Goal: Transaction & Acquisition: Purchase product/service

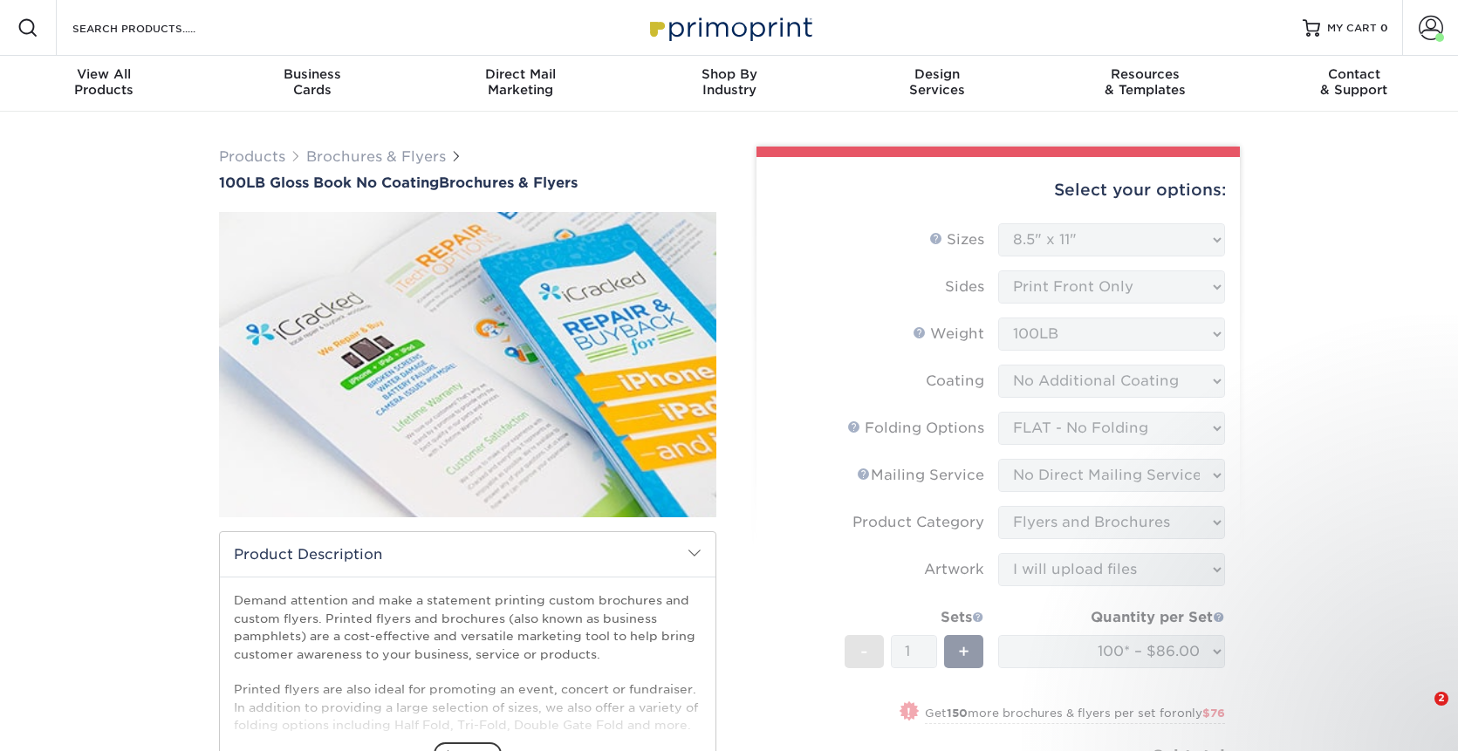
select select "8.50x11.00"
select select "9b1d5825-34d1-4721-9874-ed79abb003d7"
select select "3e5e9bdd-d78a-4c28-a41d-fe1407925ca6"
select select "1a668080-6b7c-4174-b399-2c3833b27ef4"
select select "upload"
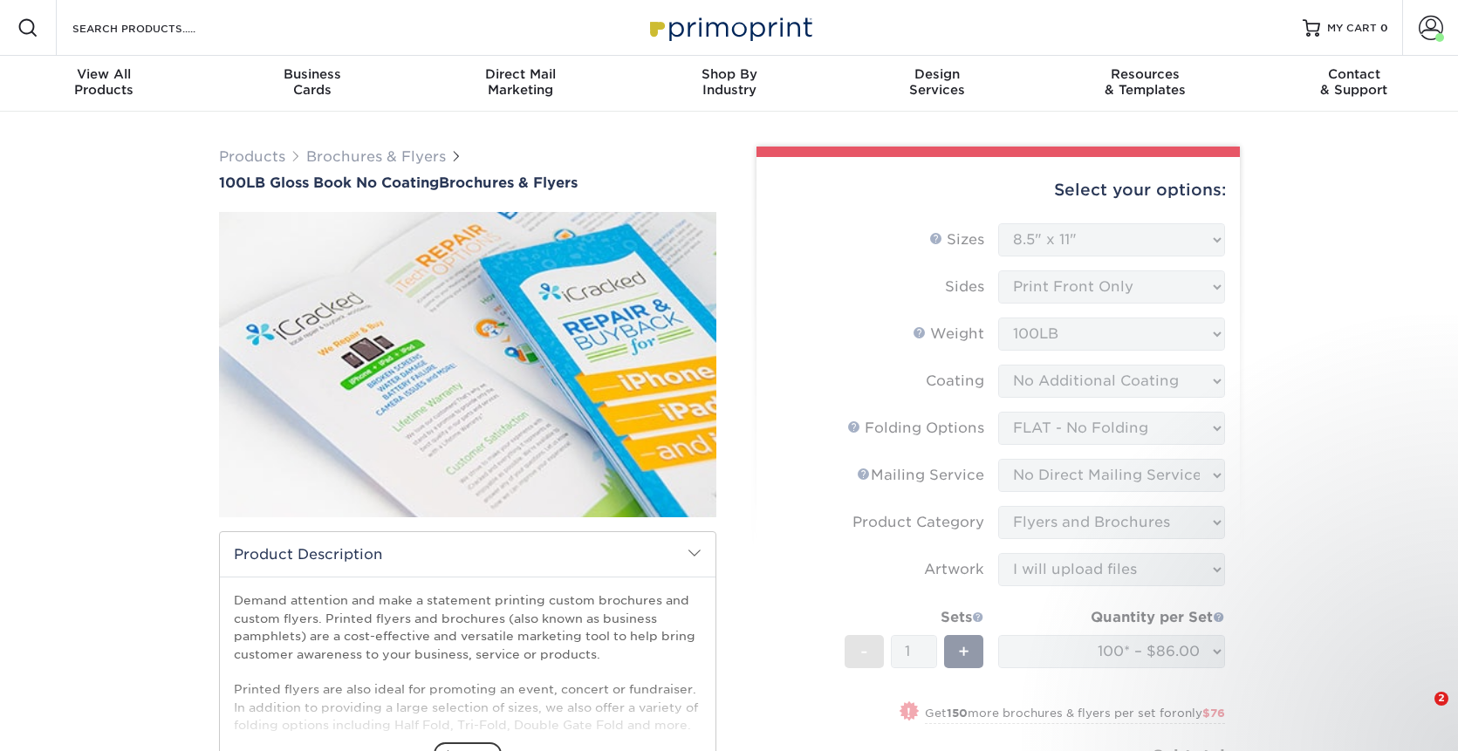
select select "100* – $86.00"
select select "3daa676c-90a5-468d-b638-9e2a1f37ca0f"
select select "205717"
select select "03"
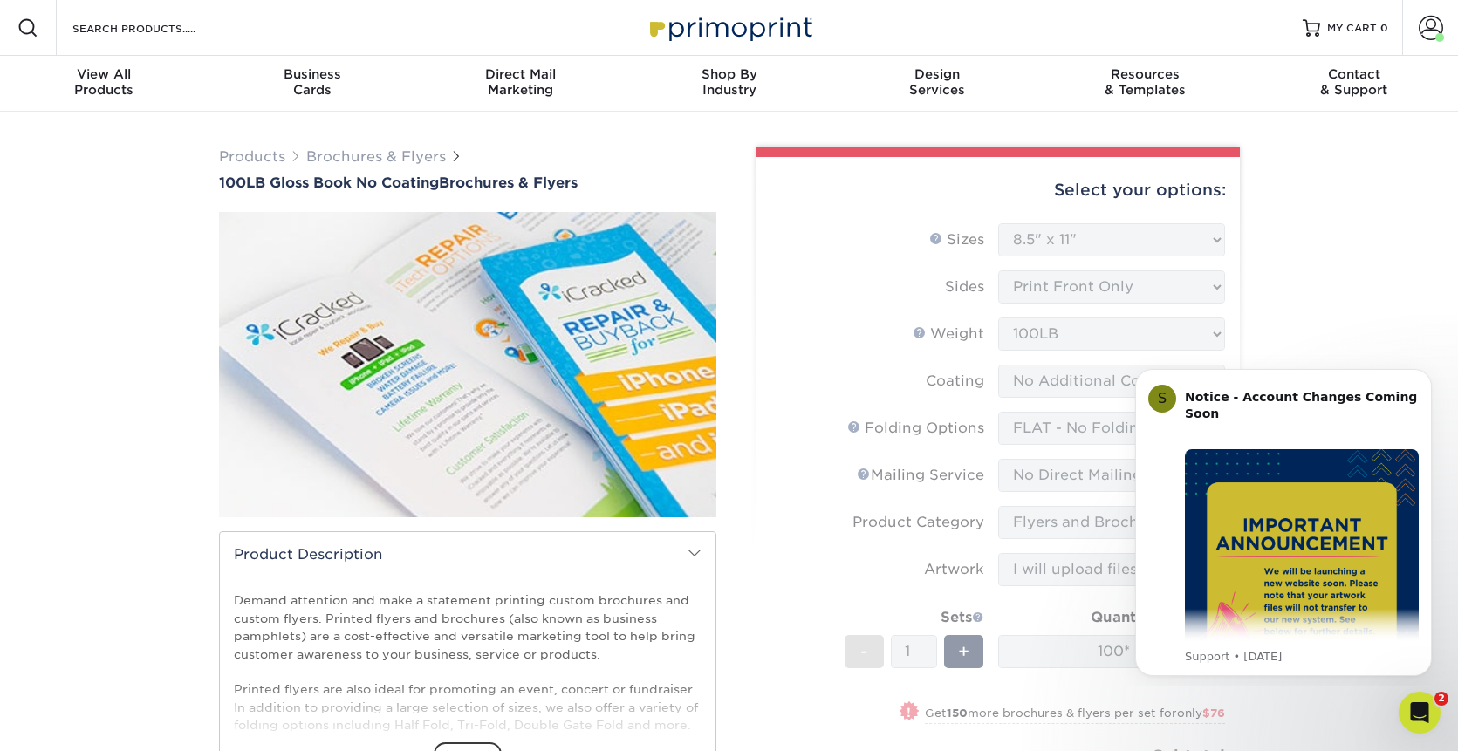
scroll to position [313, 0]
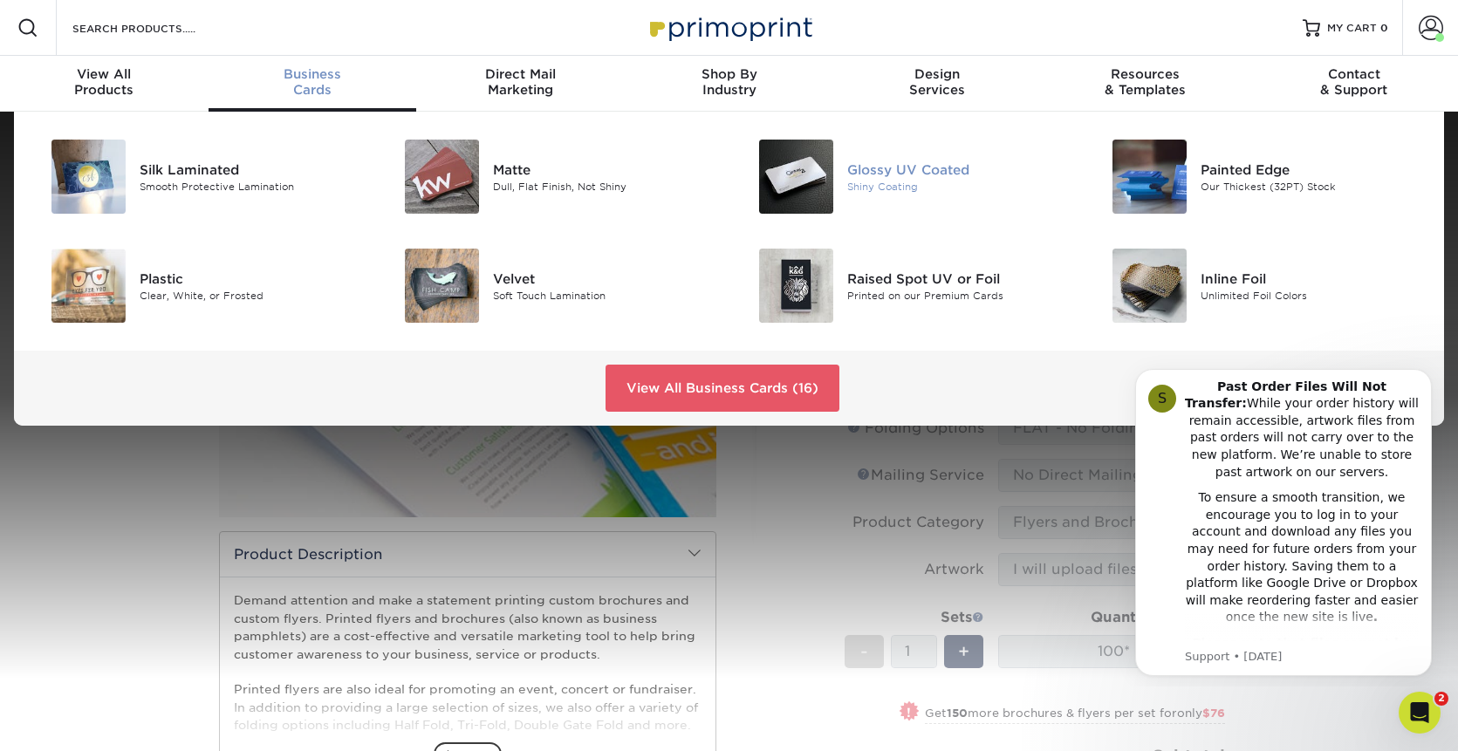
click at [874, 172] on div "Glossy UV Coated" at bounding box center [958, 169] width 223 height 19
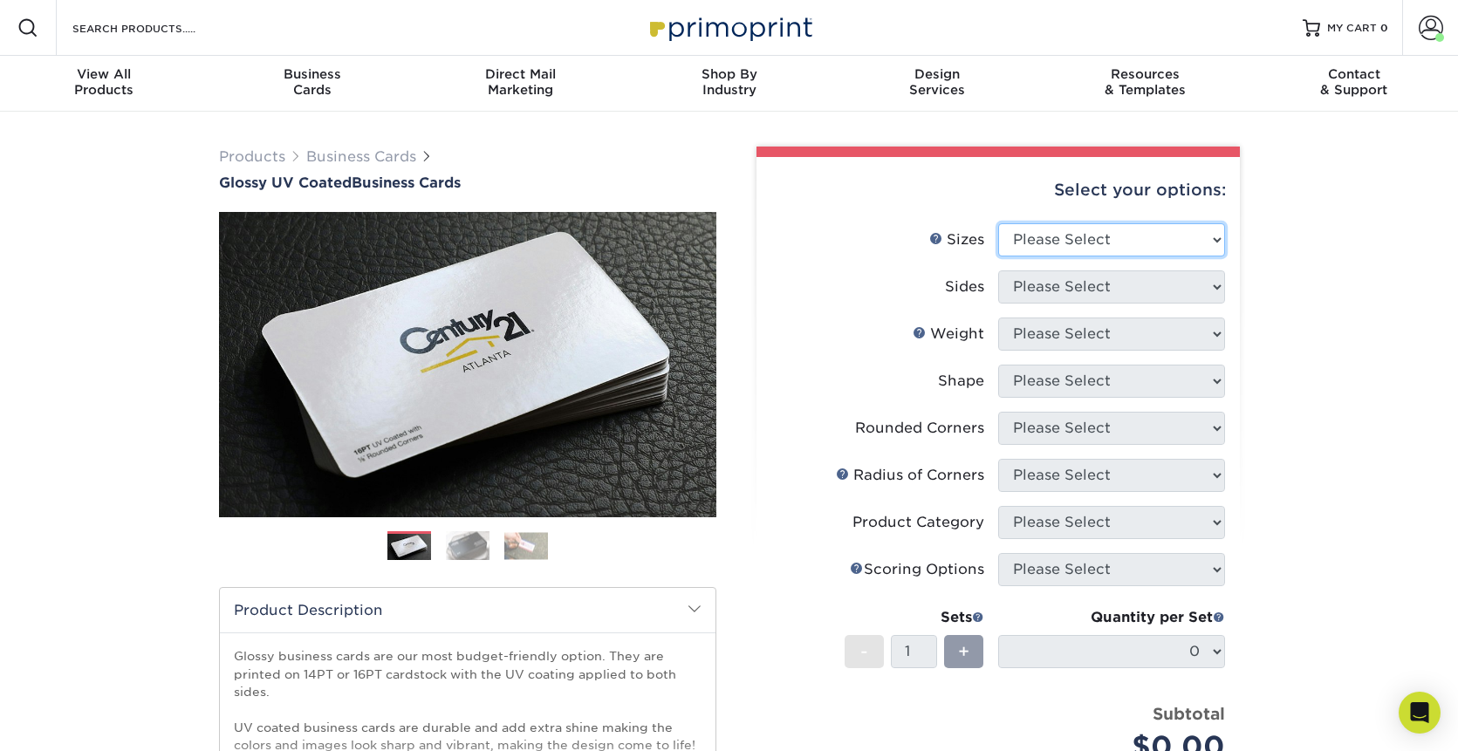
select select "2.00x3.50"
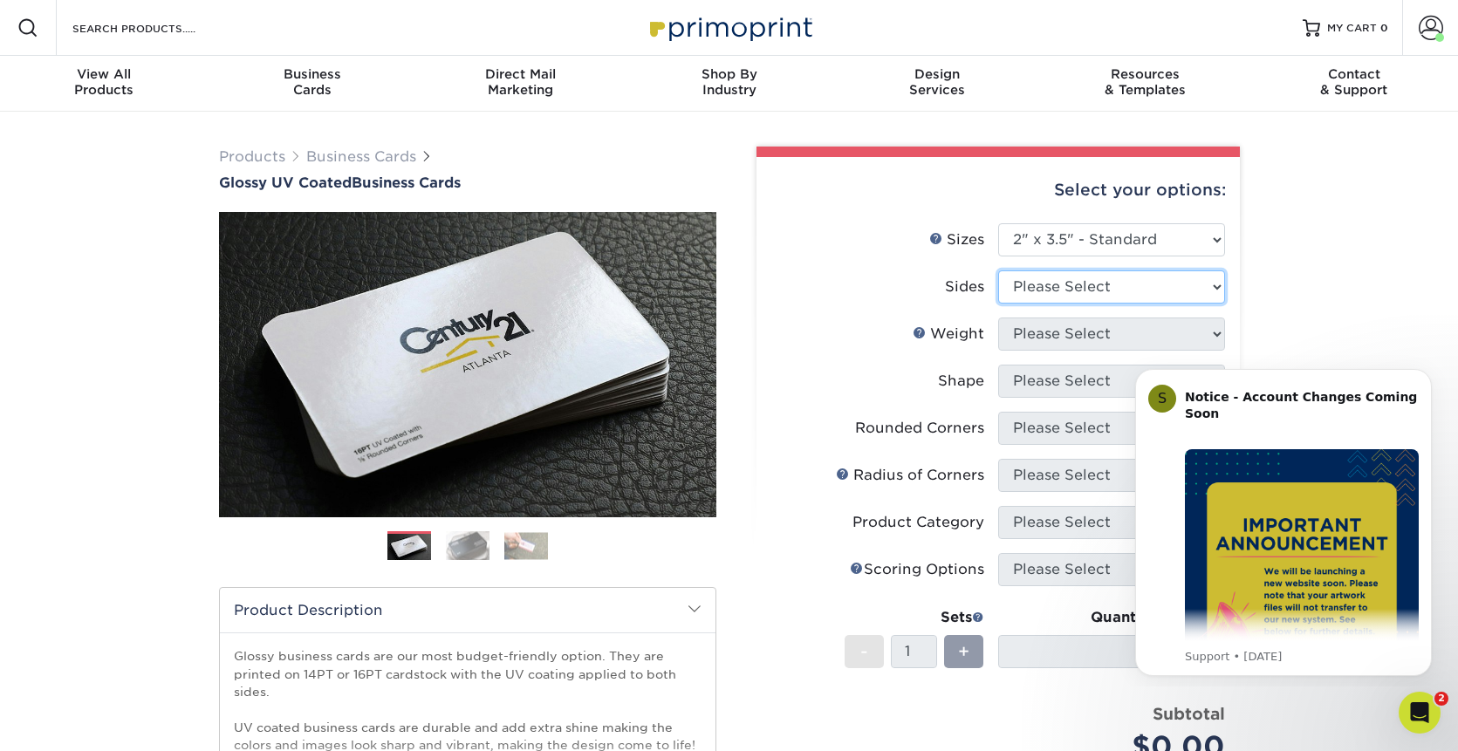
select select "13abbda7-1d64-4f25-8bb2-c179b224825d"
select select "16PT"
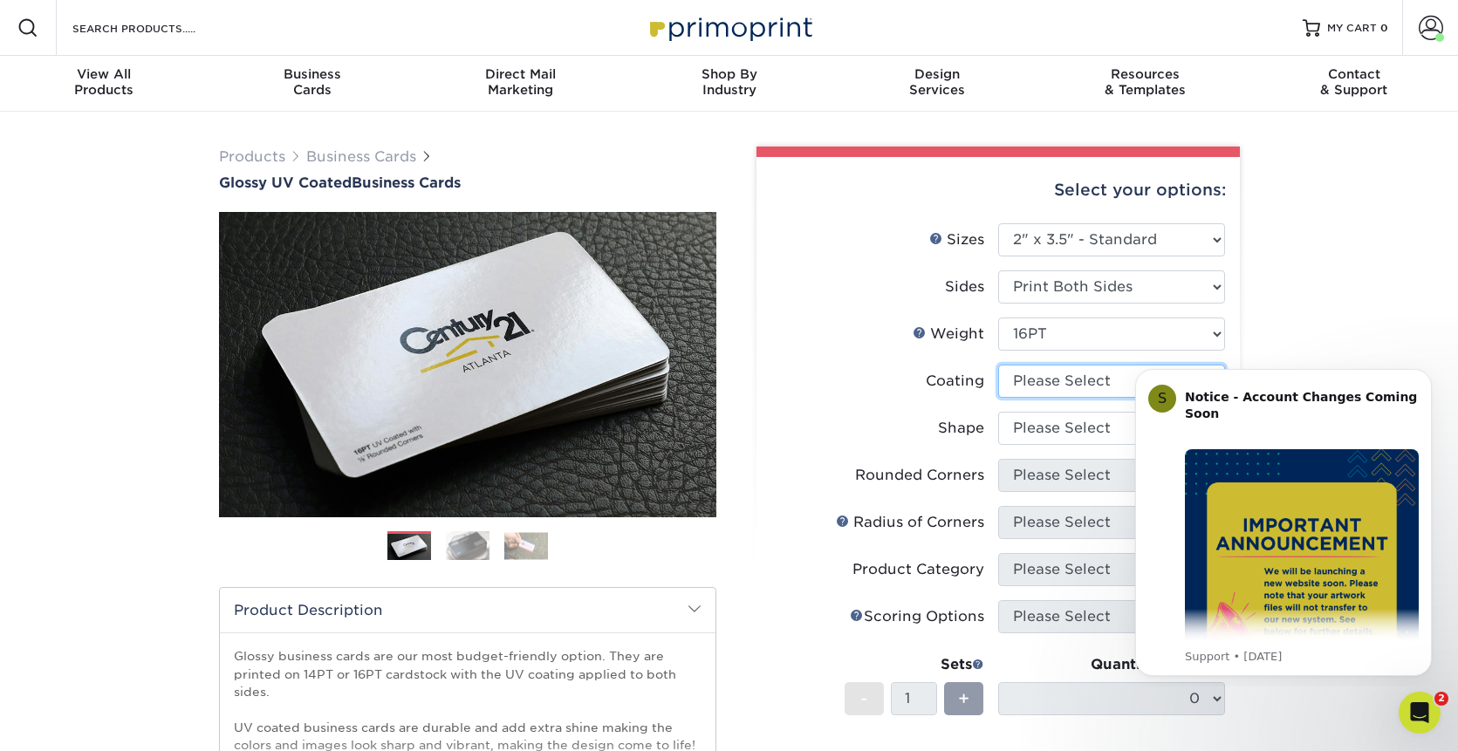
select select "ae367451-b2b8-45df-a344-0f05b6a12993"
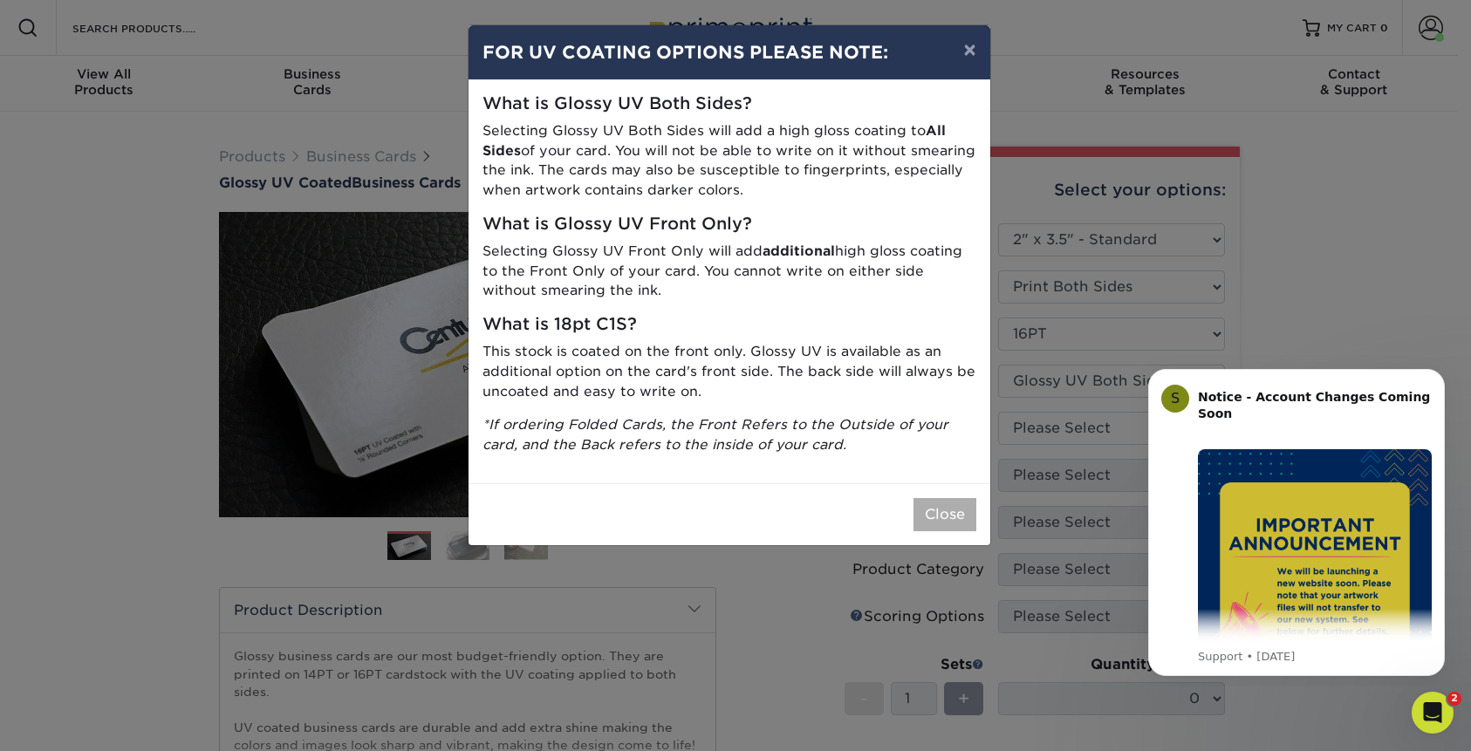
click at [945, 498] on button "Close" at bounding box center [945, 514] width 63 height 33
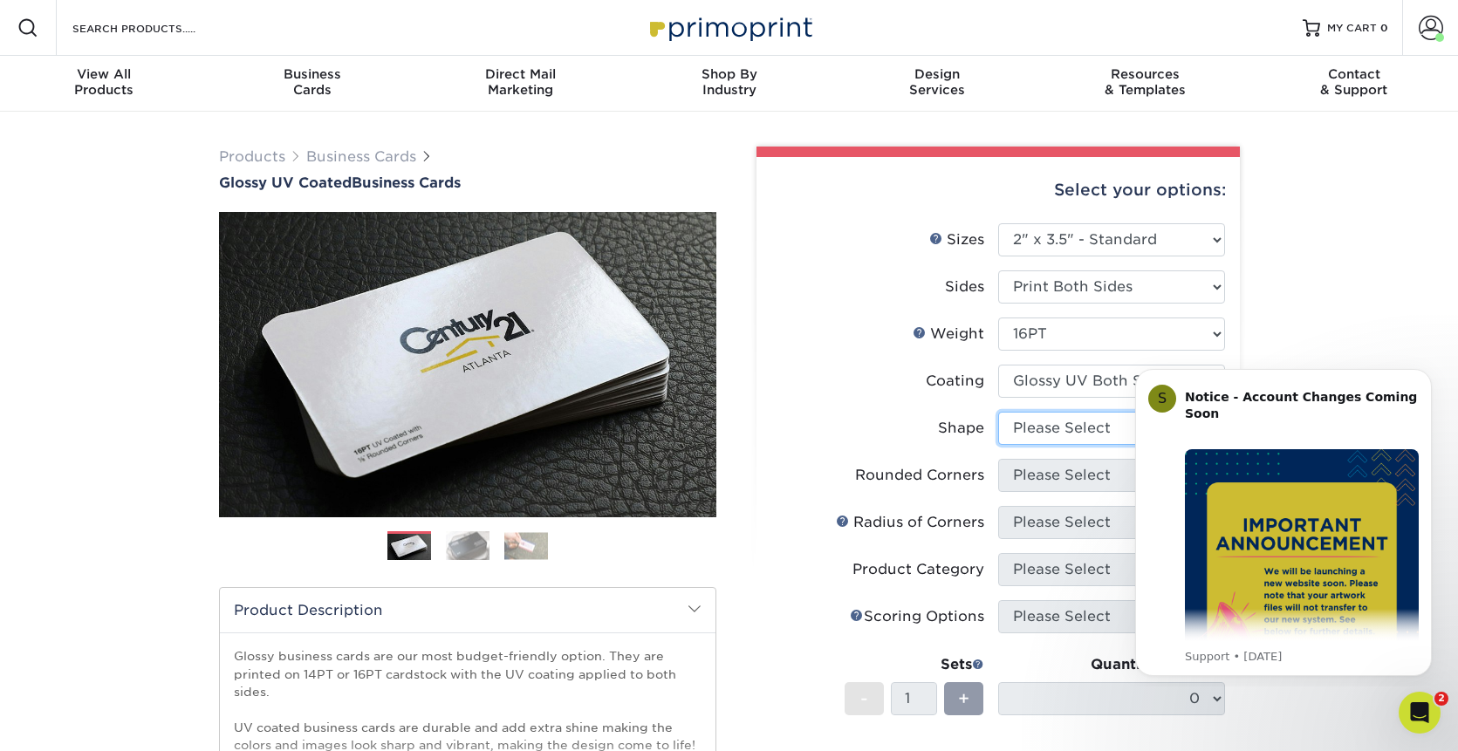
select select "standard"
select select "0"
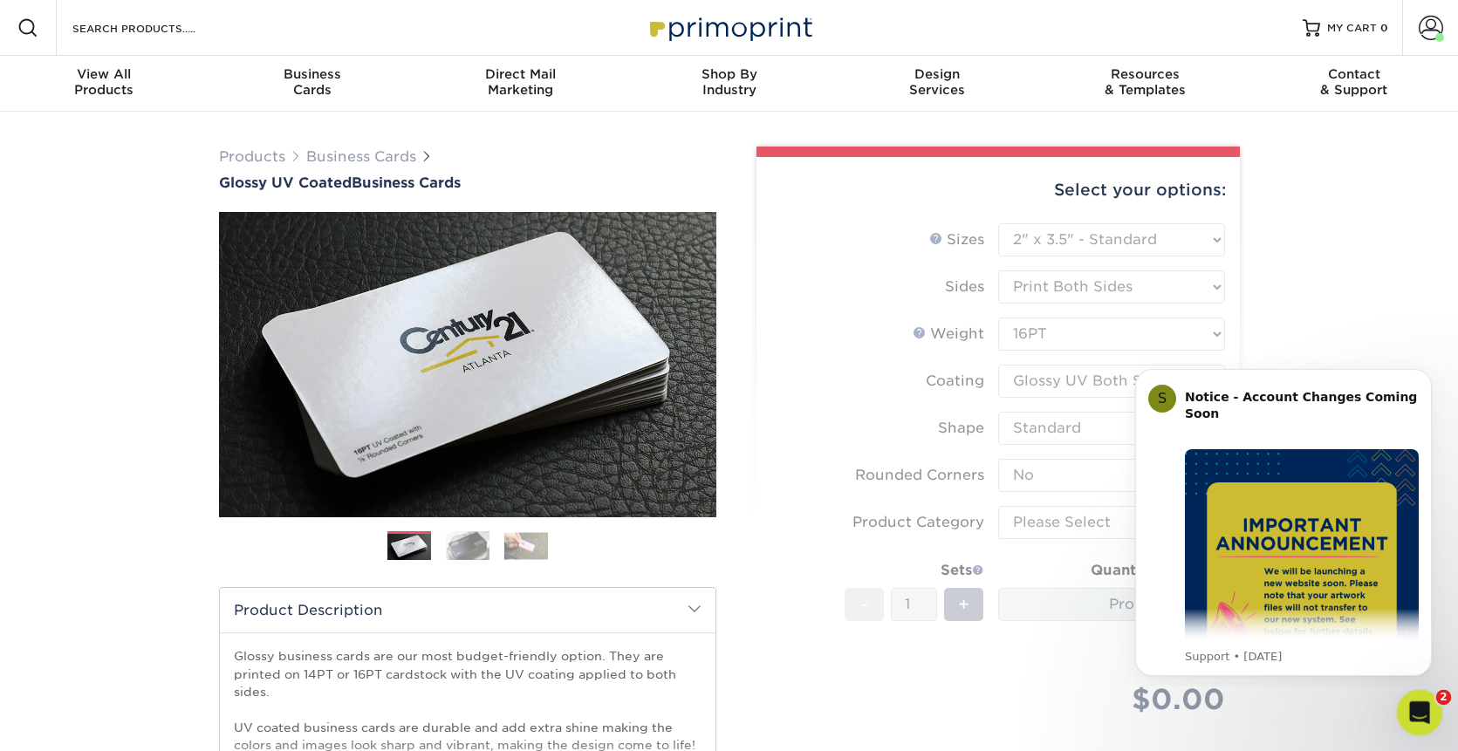
drag, startPoint x: 2825, startPoint y: 1395, endPoint x: 1411, endPoint y: 702, distance: 1574.4
click at [1427, 702] on div "Open Intercom Messenger" at bounding box center [1417, 711] width 58 height 58
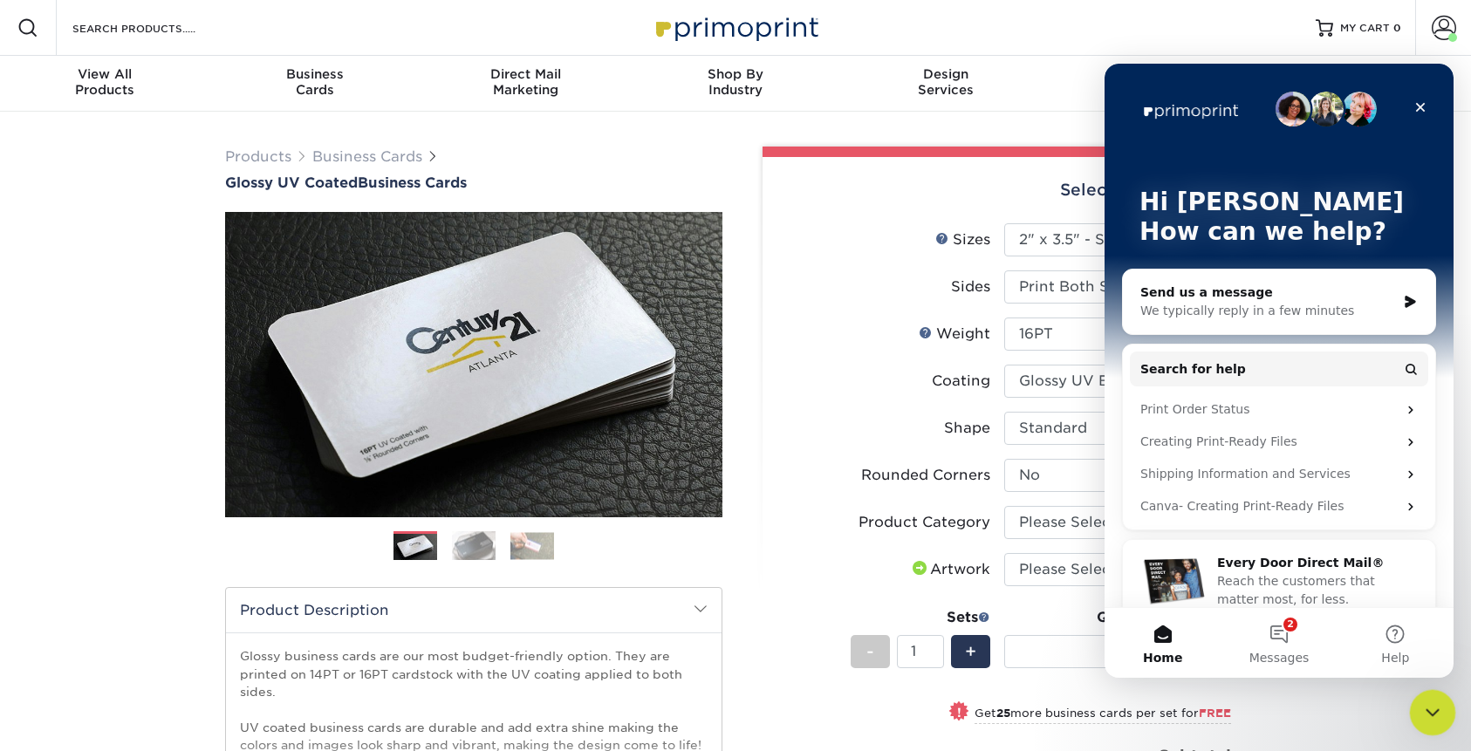
click at [1425, 703] on icon "Close Intercom Messenger" at bounding box center [1430, 710] width 21 height 21
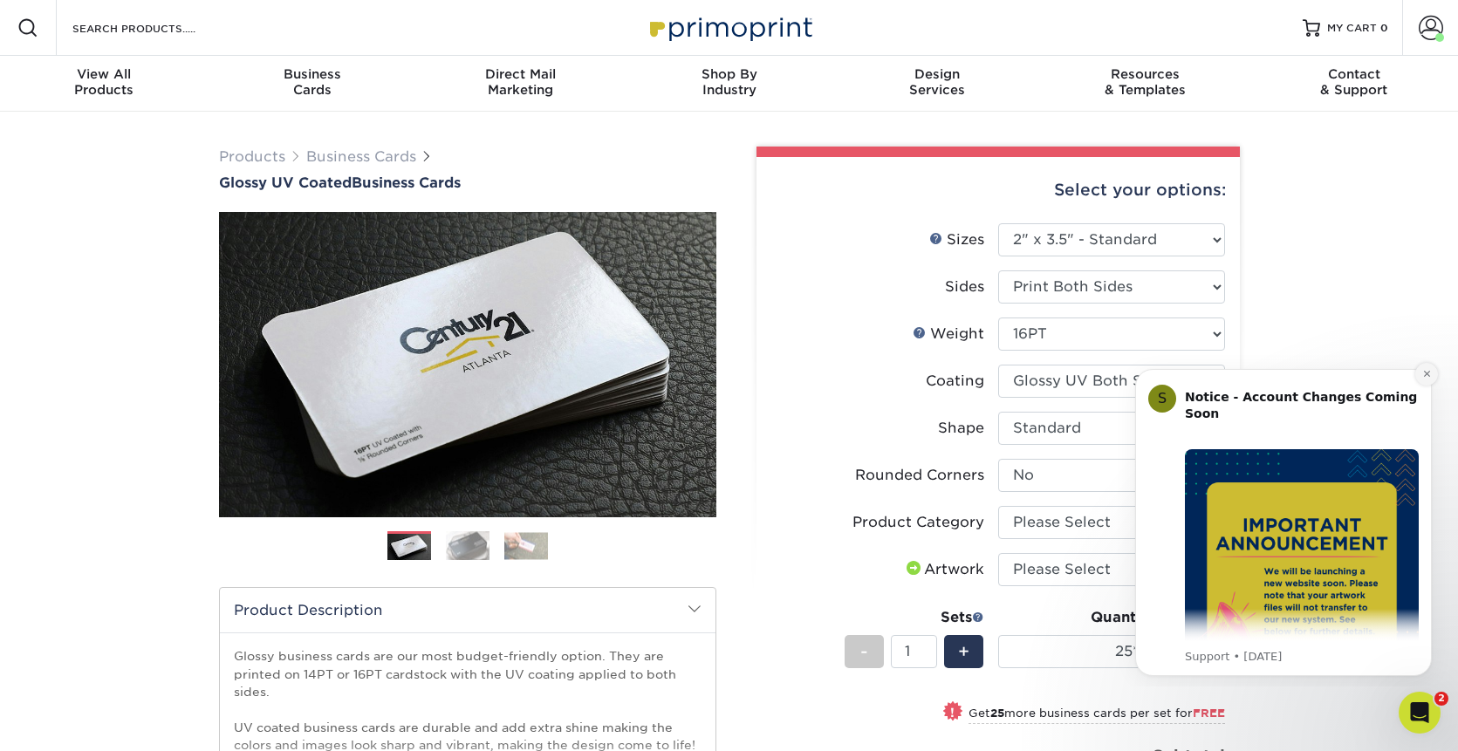
click at [1430, 380] on button "Dismiss notification" at bounding box center [1426, 374] width 23 height 23
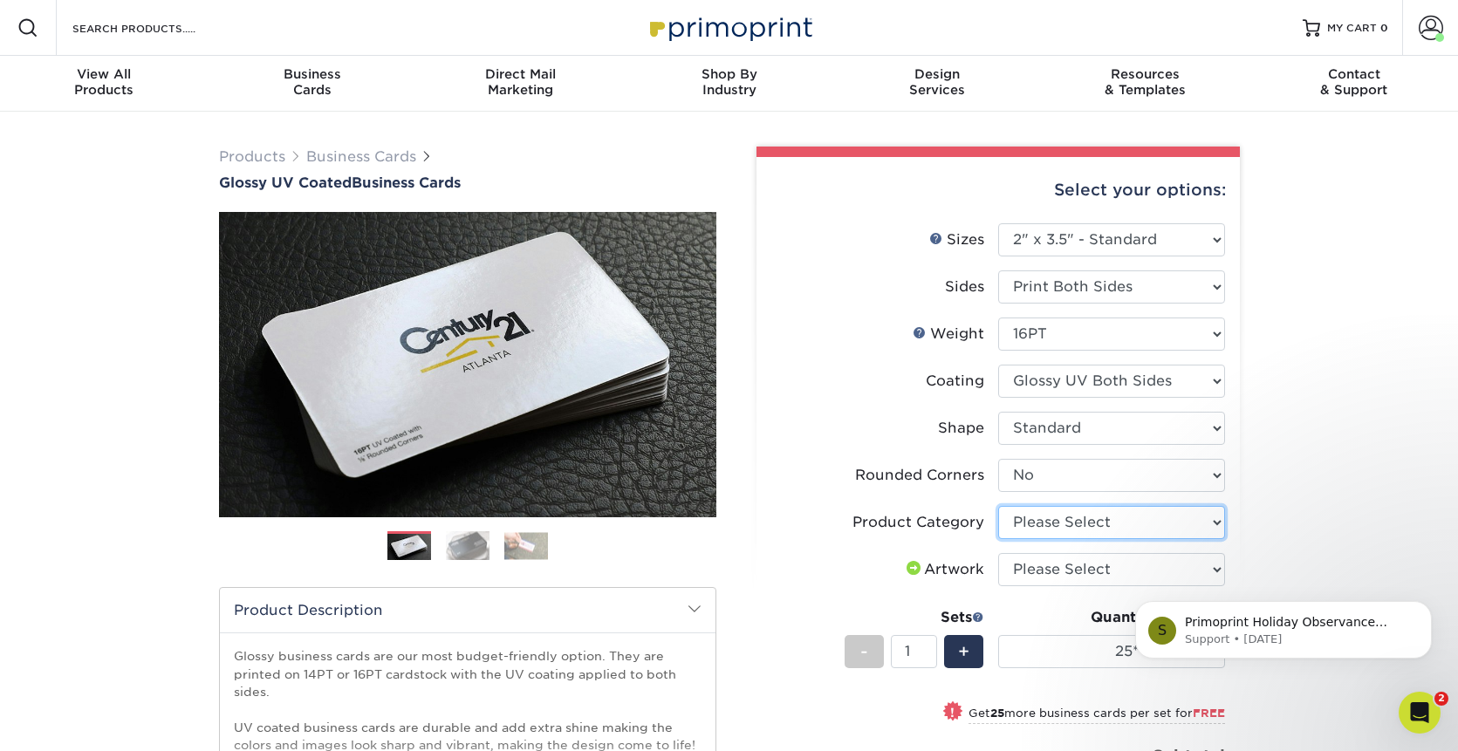
select select "3b5148f1-0588-4f88-a218-97bcfdce65c1"
select select "upload"
select select "500 – $39.00"
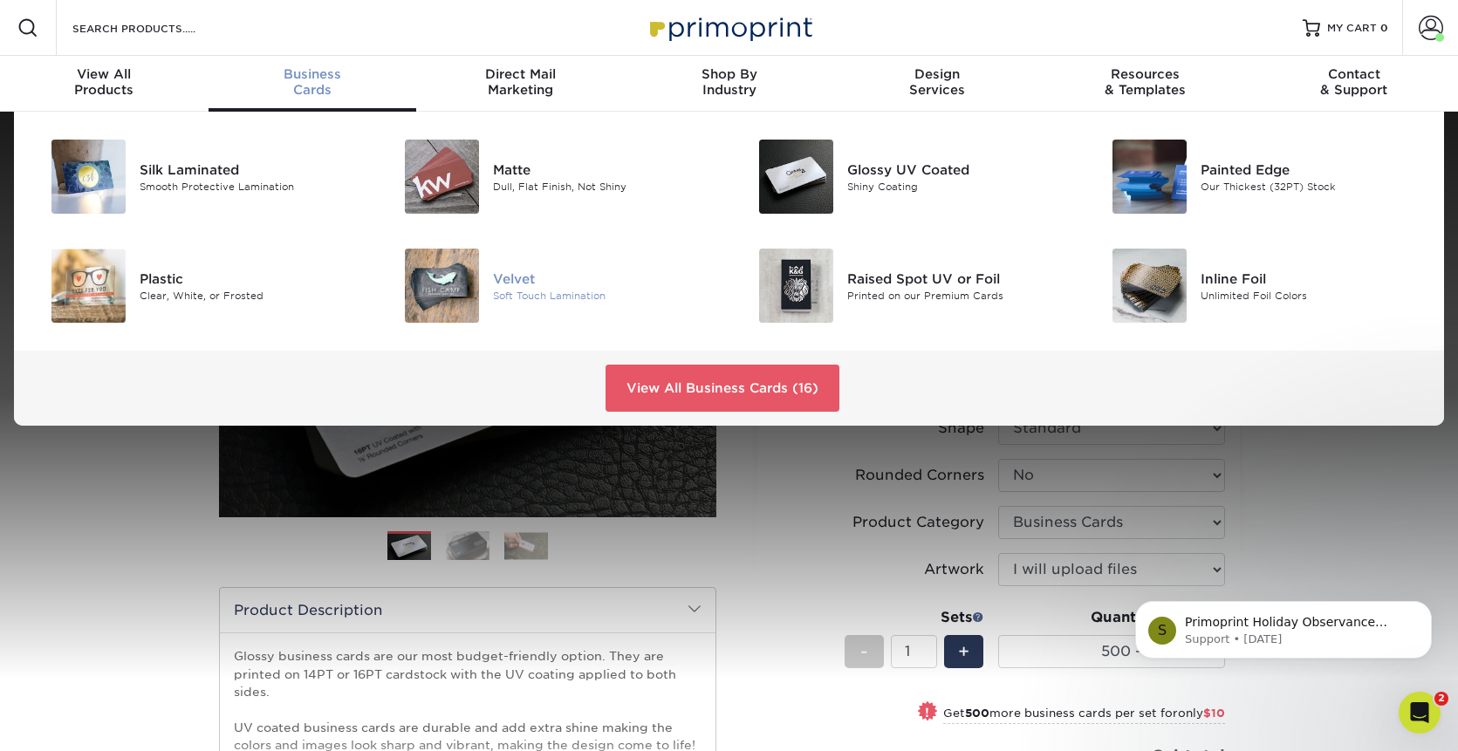
click at [520, 284] on div "Velvet" at bounding box center [604, 278] width 223 height 19
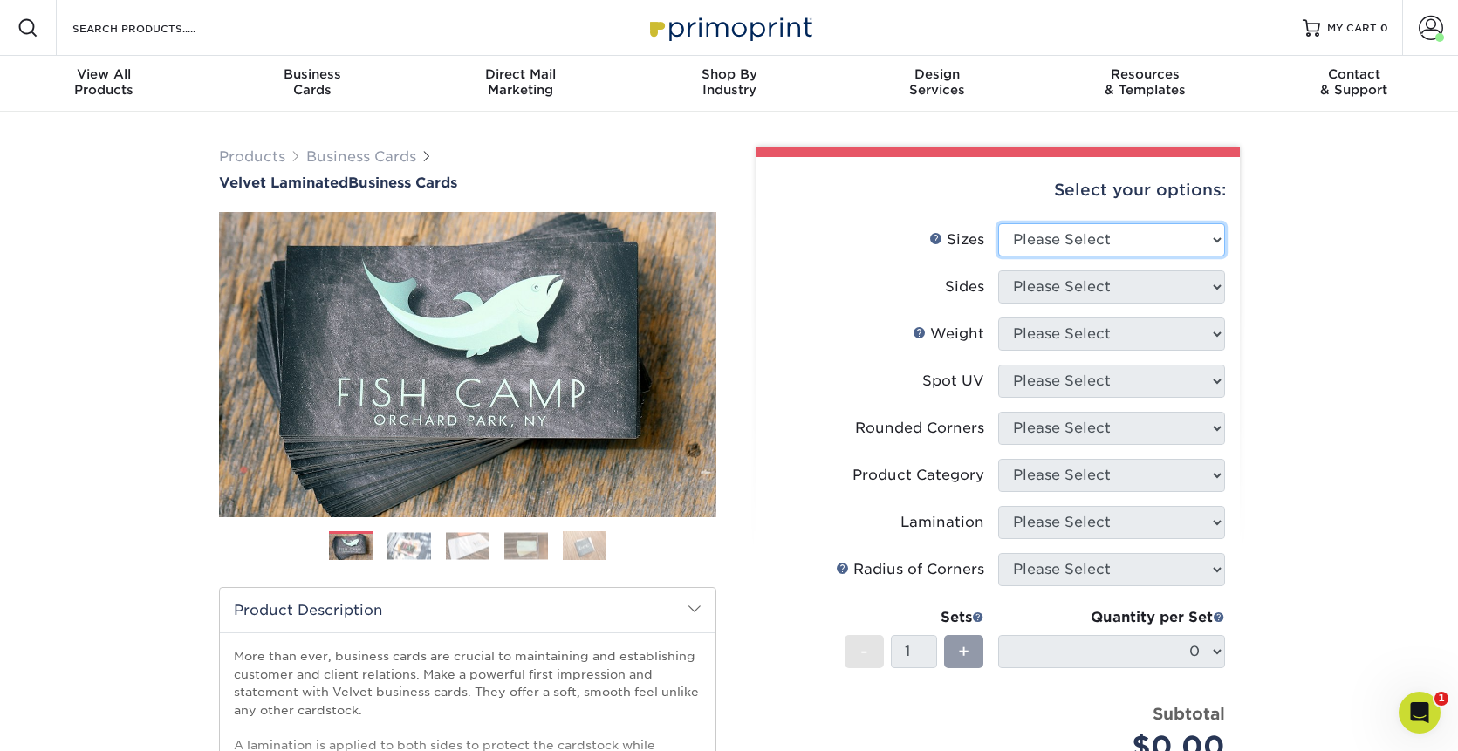
select select "2.00x3.50"
select select "13abbda7-1d64-4f25-8bb2-c179b224825d"
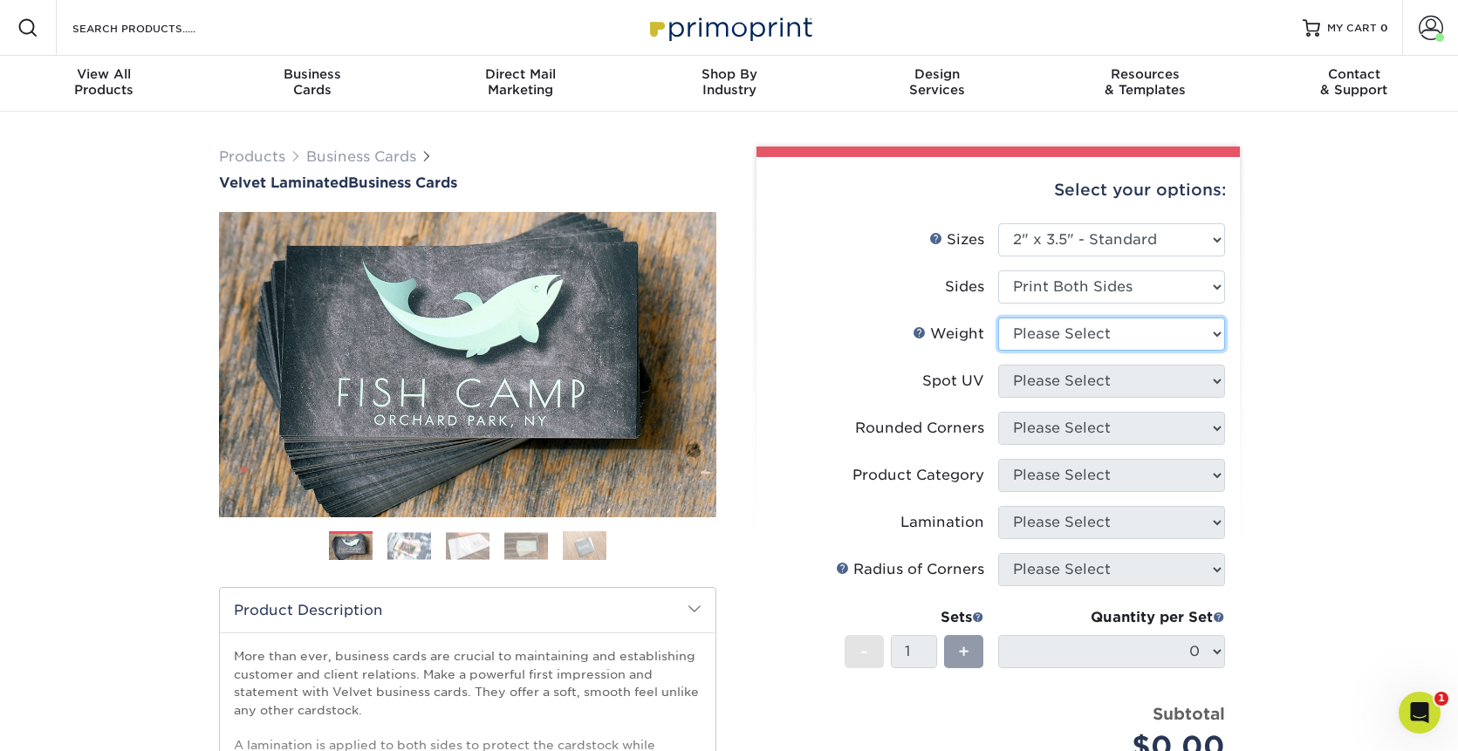
select select "16PT"
select select "0"
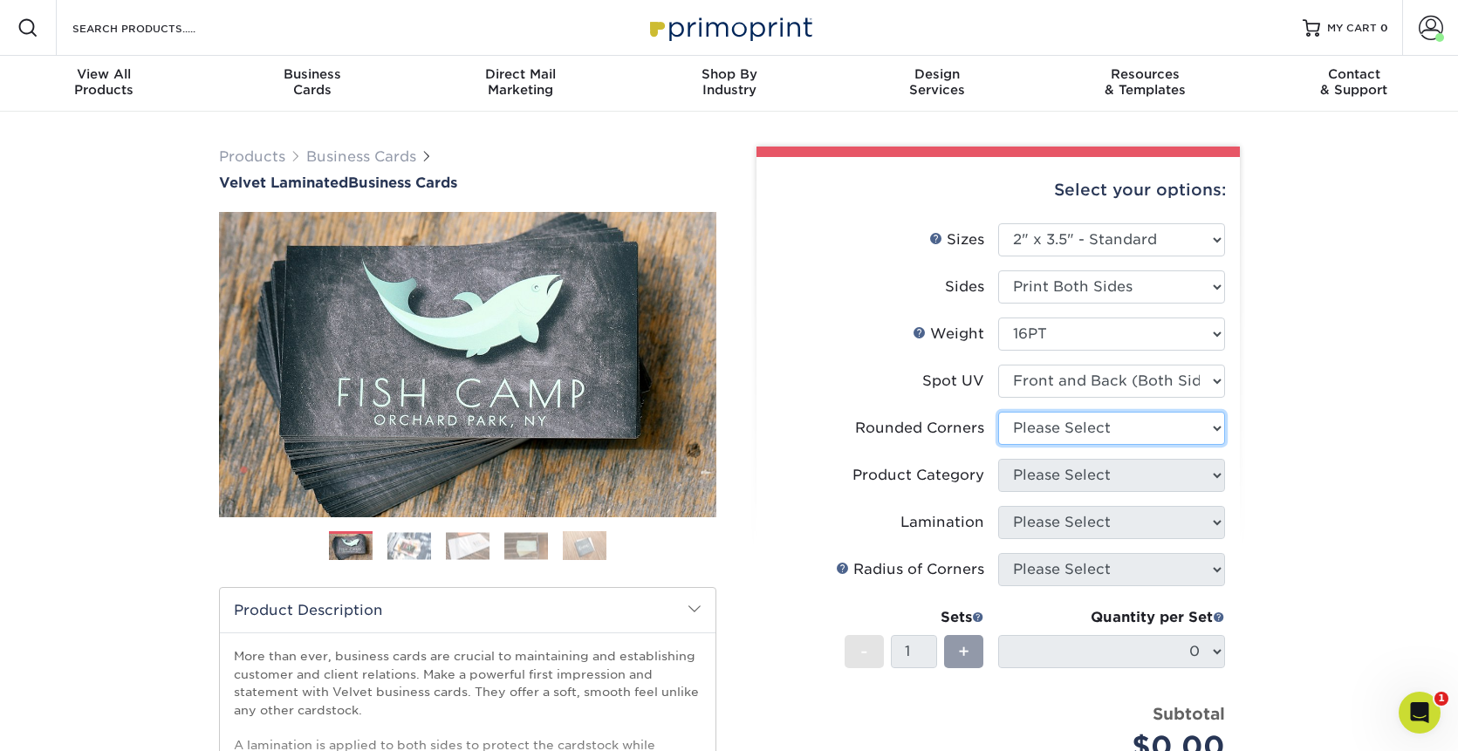
select select "0"
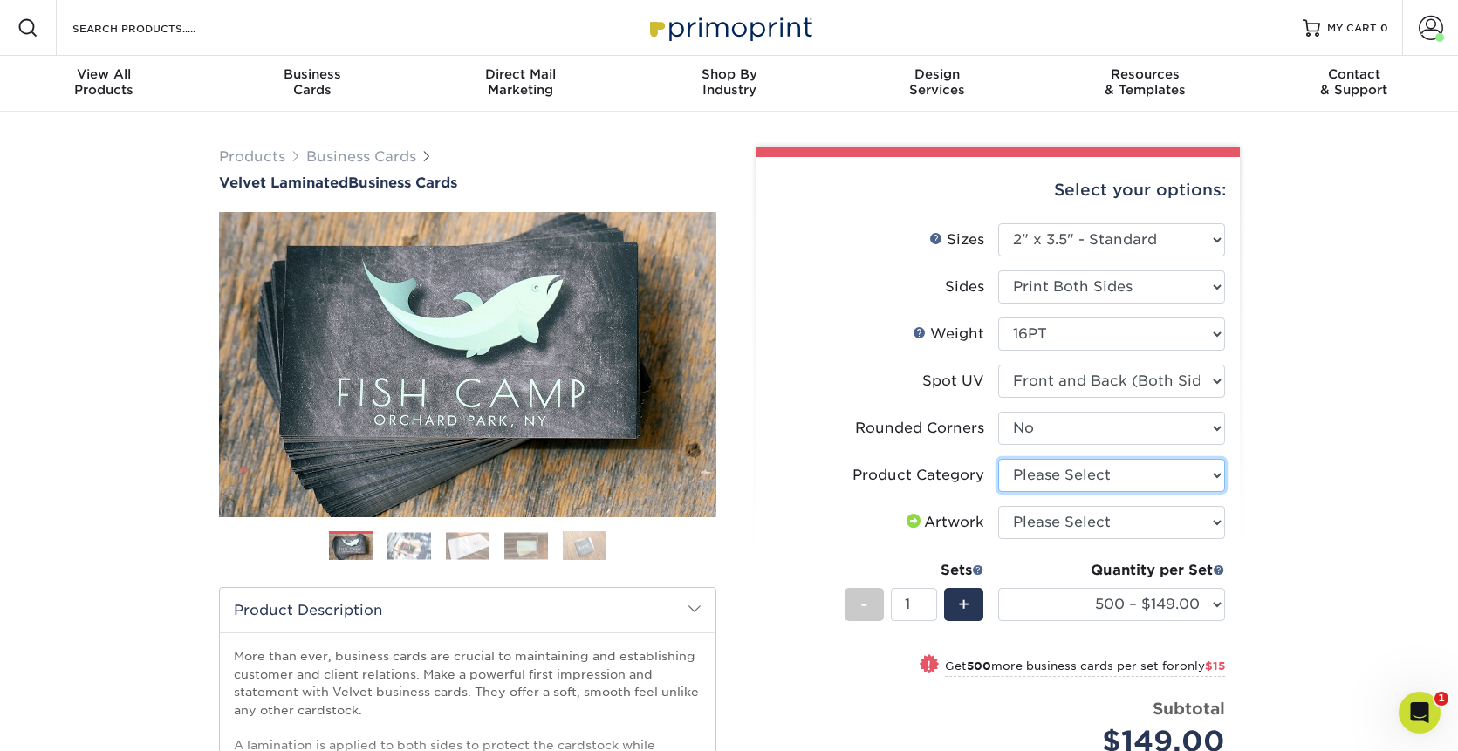
select select "3b5148f1-0588-4f88-a218-97bcfdce65c1"
select select "upload"
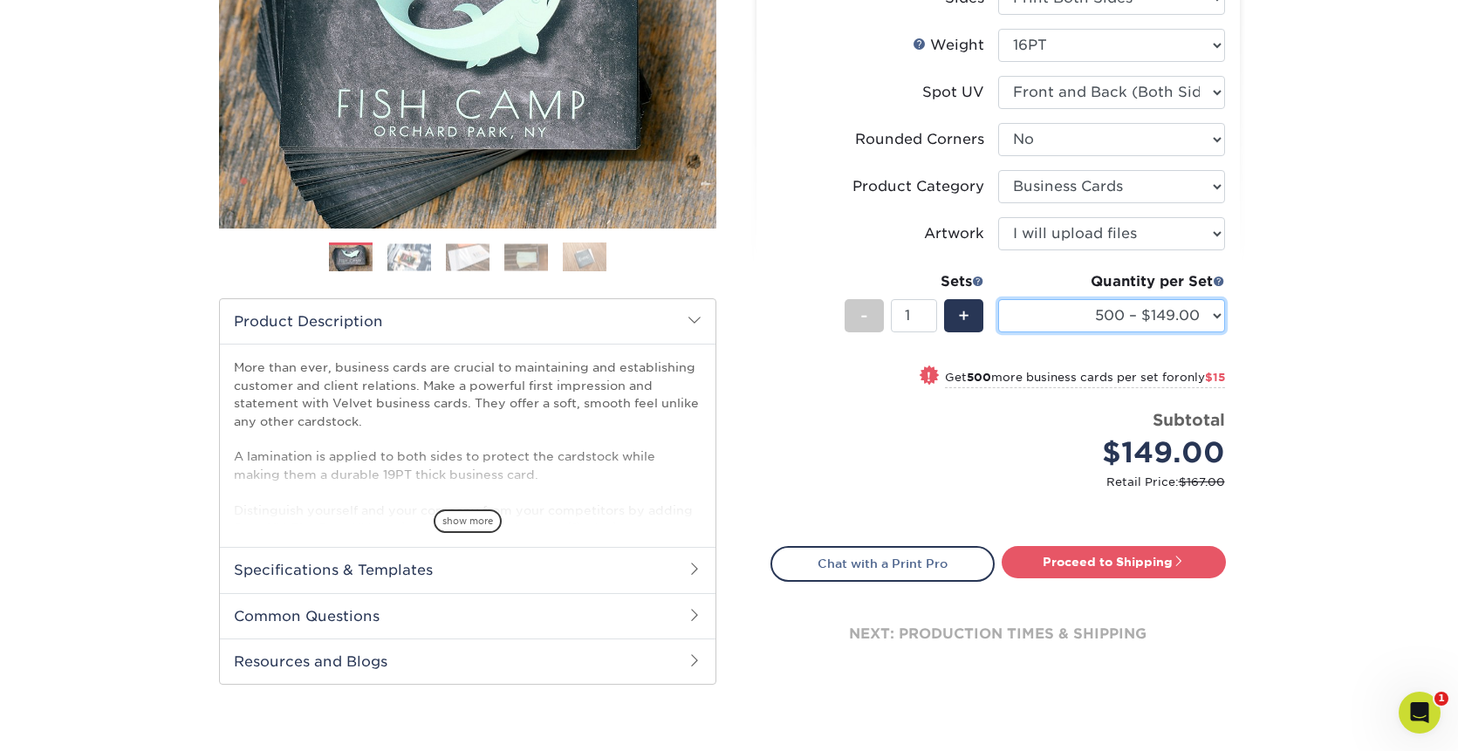
scroll to position [295, 0]
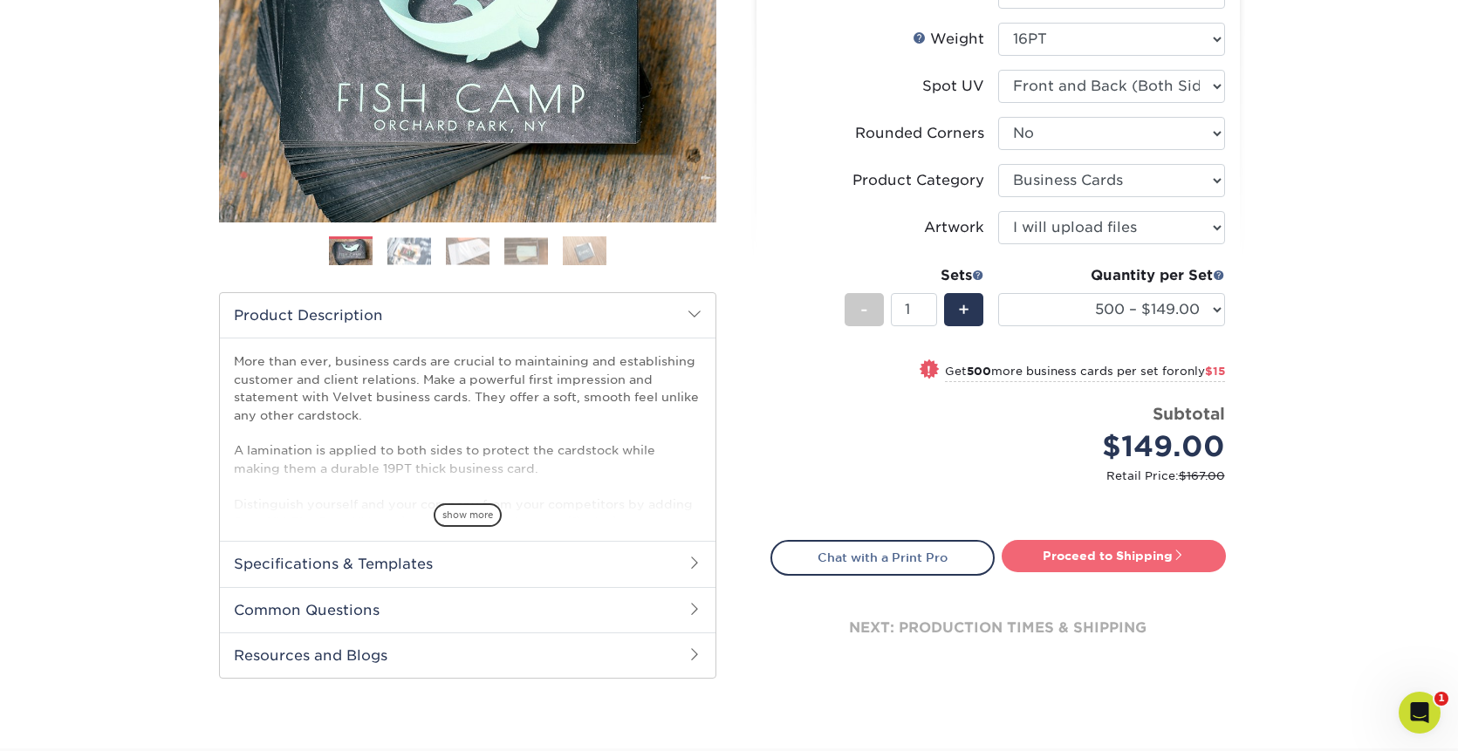
click at [1093, 565] on link "Proceed to Shipping" at bounding box center [1114, 555] width 224 height 31
type input "Set 1"
select select "4255bcc9-c807-49ed-9fda-38550f218dbc"
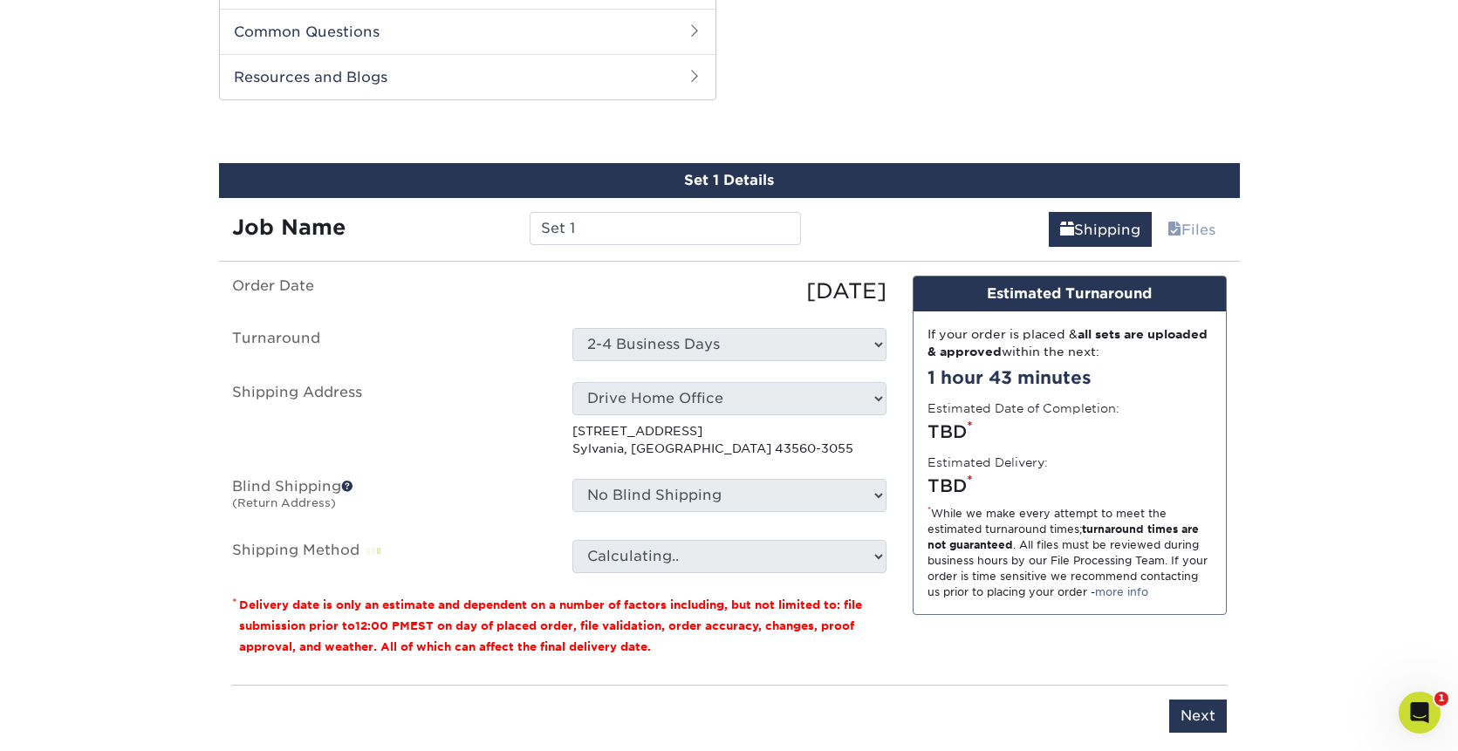
scroll to position [887, 0]
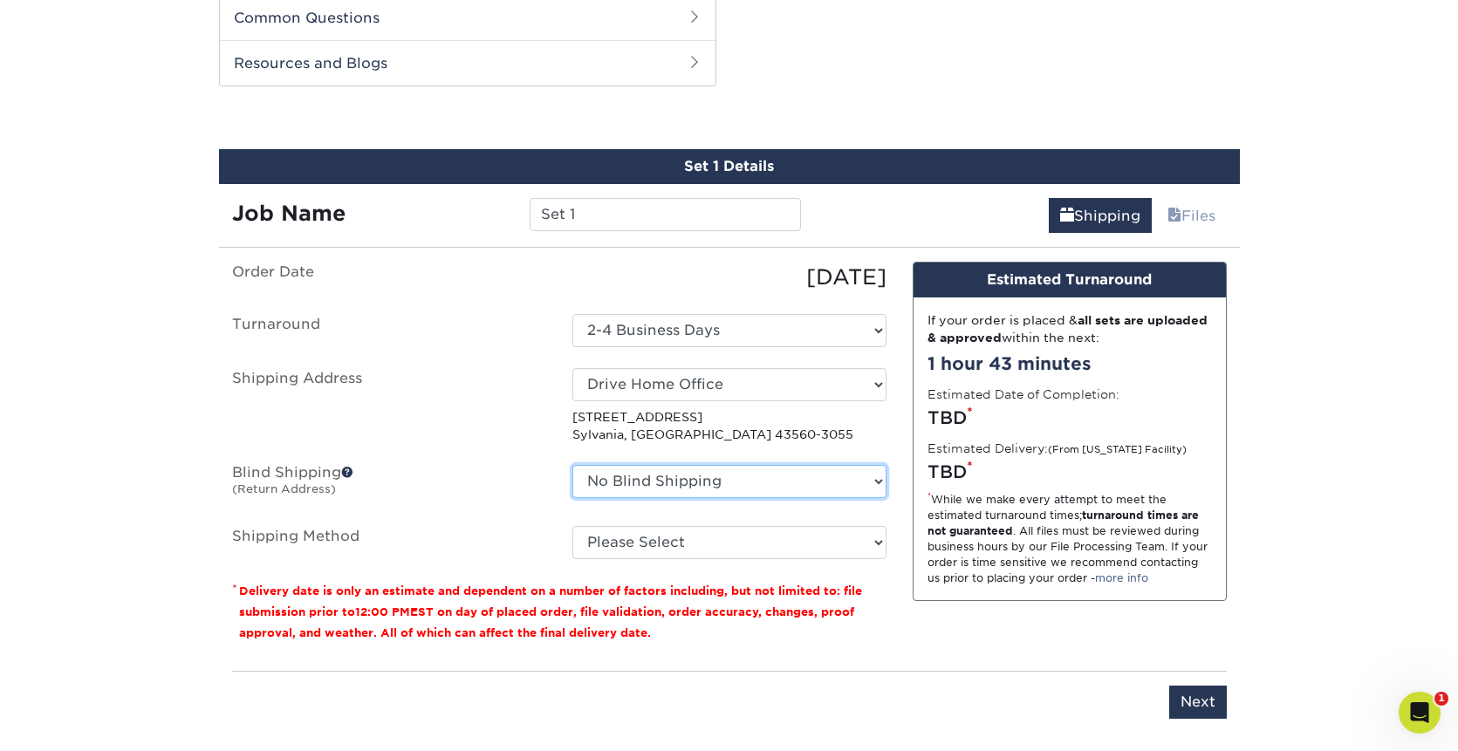
select select "205717"
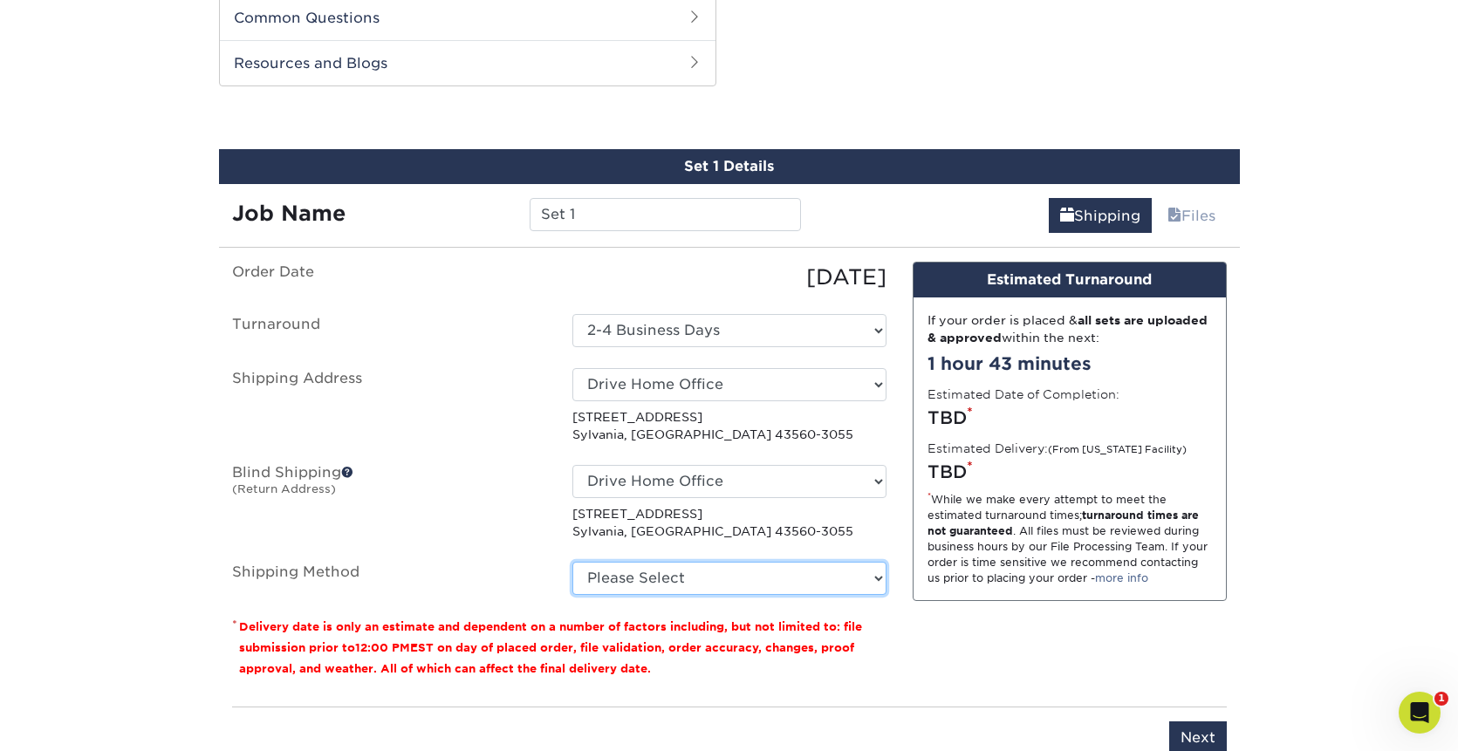
select select "03"
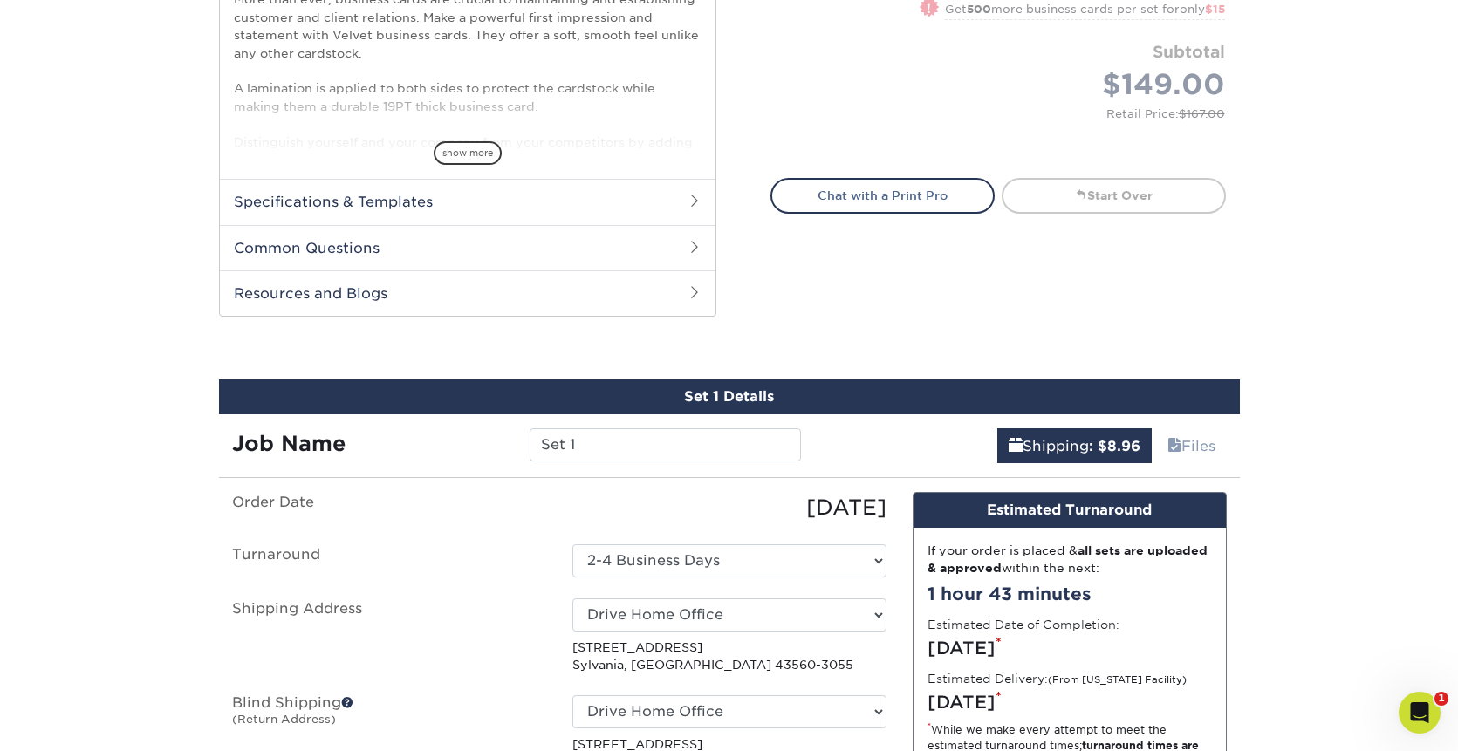
scroll to position [660, 0]
